Goal: Information Seeking & Learning: Find specific page/section

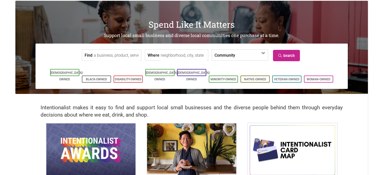
scroll to position [25, 0]
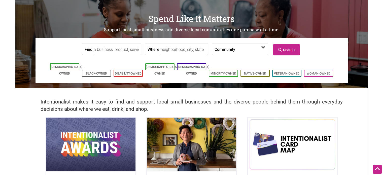
click at [239, 49] on span at bounding box center [250, 49] width 22 height 9
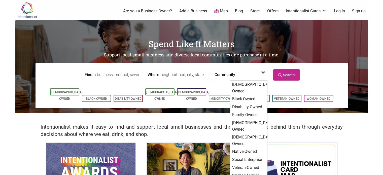
scroll to position [0, 0]
click at [204, 111] on div "Spend Like It Matters Support local small business and diverse local communitie…" at bounding box center [191, 66] width 352 height 93
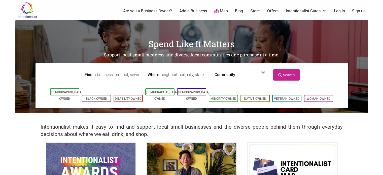
click at [179, 74] on input "Where" at bounding box center [184, 74] width 46 height 11
click at [120, 75] on input "Find" at bounding box center [117, 74] width 46 height 11
type input "immigrant"
click at [280, 77] on link "Search" at bounding box center [286, 74] width 27 height 11
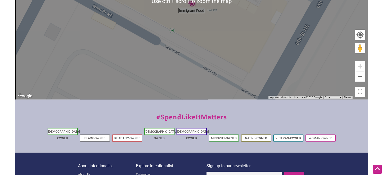
scroll to position [201, 0]
